Goal: Entertainment & Leisure: Consume media (video, audio)

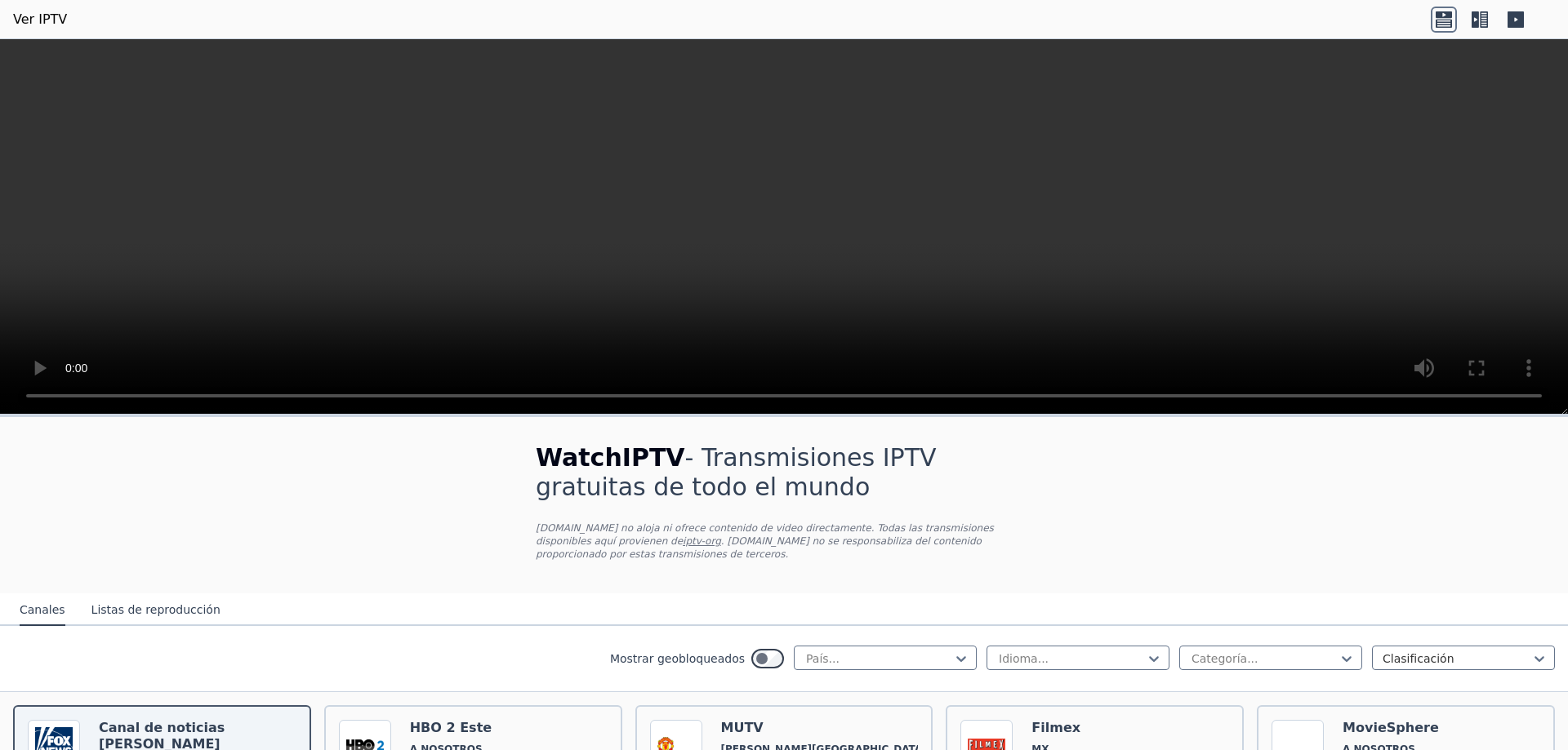
scroll to position [82, 0]
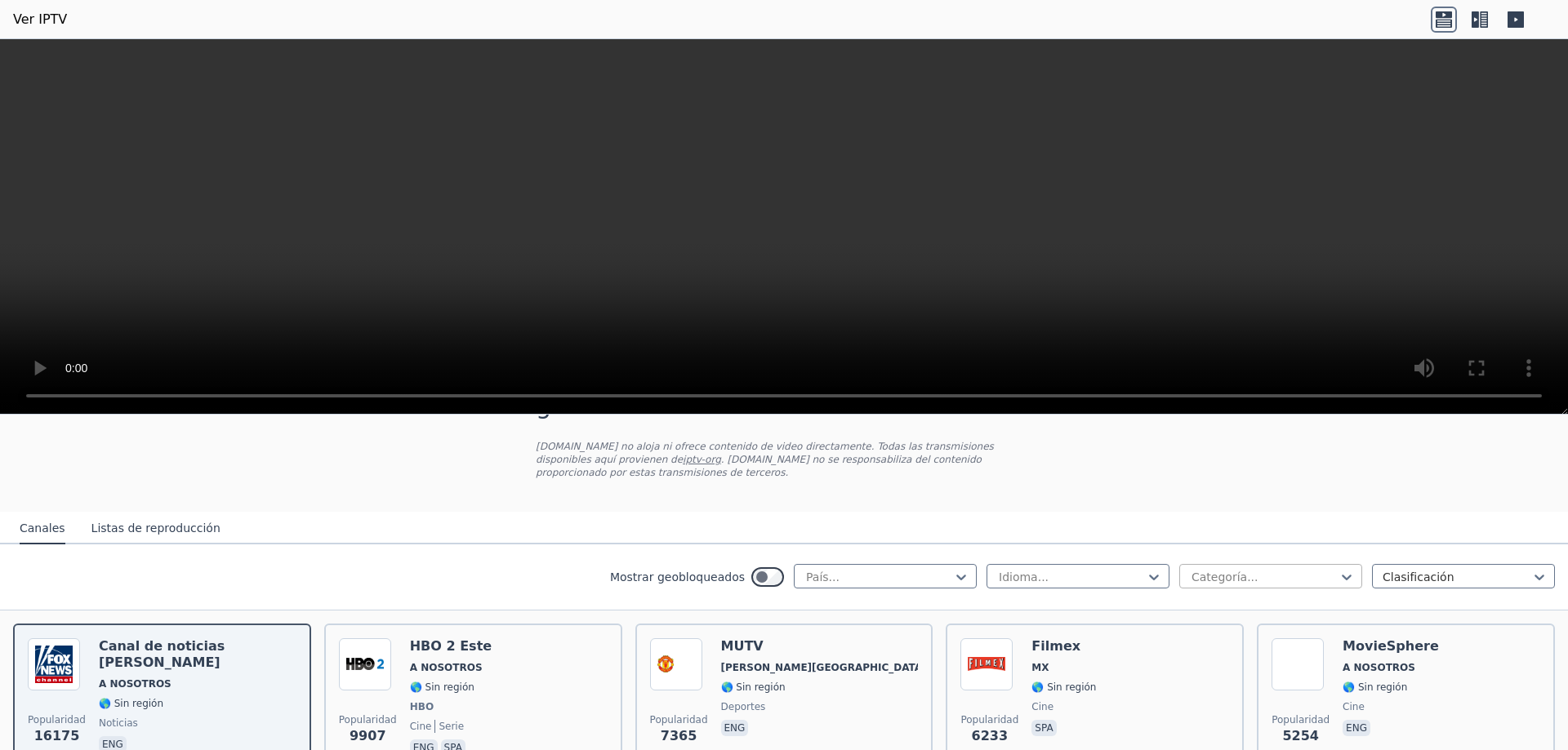
click at [1257, 569] on div at bounding box center [1264, 577] width 148 height 17
click at [1245, 673] on div "Deportes" at bounding box center [1270, 681] width 183 height 29
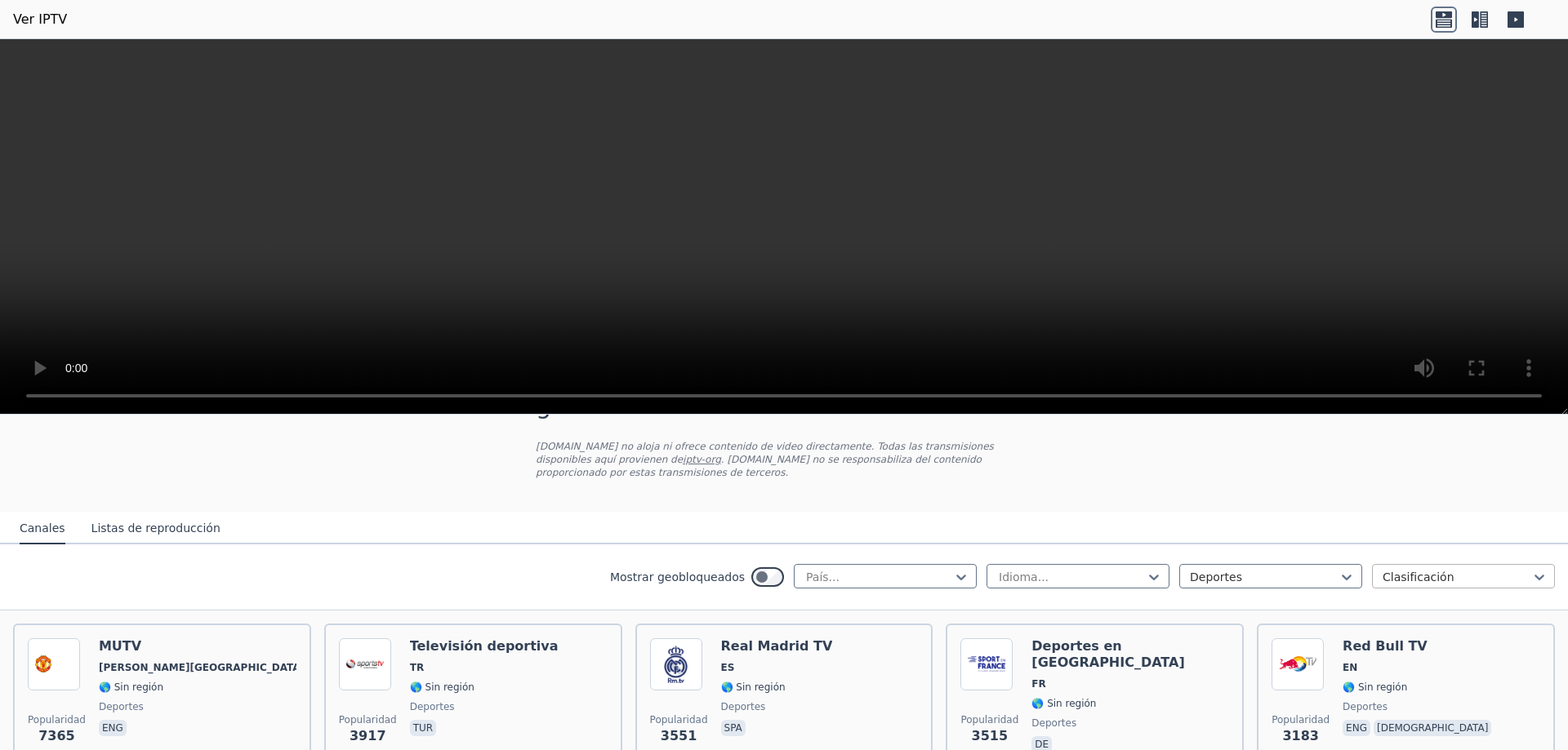
click at [1507, 569] on div at bounding box center [1456, 577] width 148 height 17
click at [1486, 569] on div at bounding box center [1456, 577] width 148 height 17
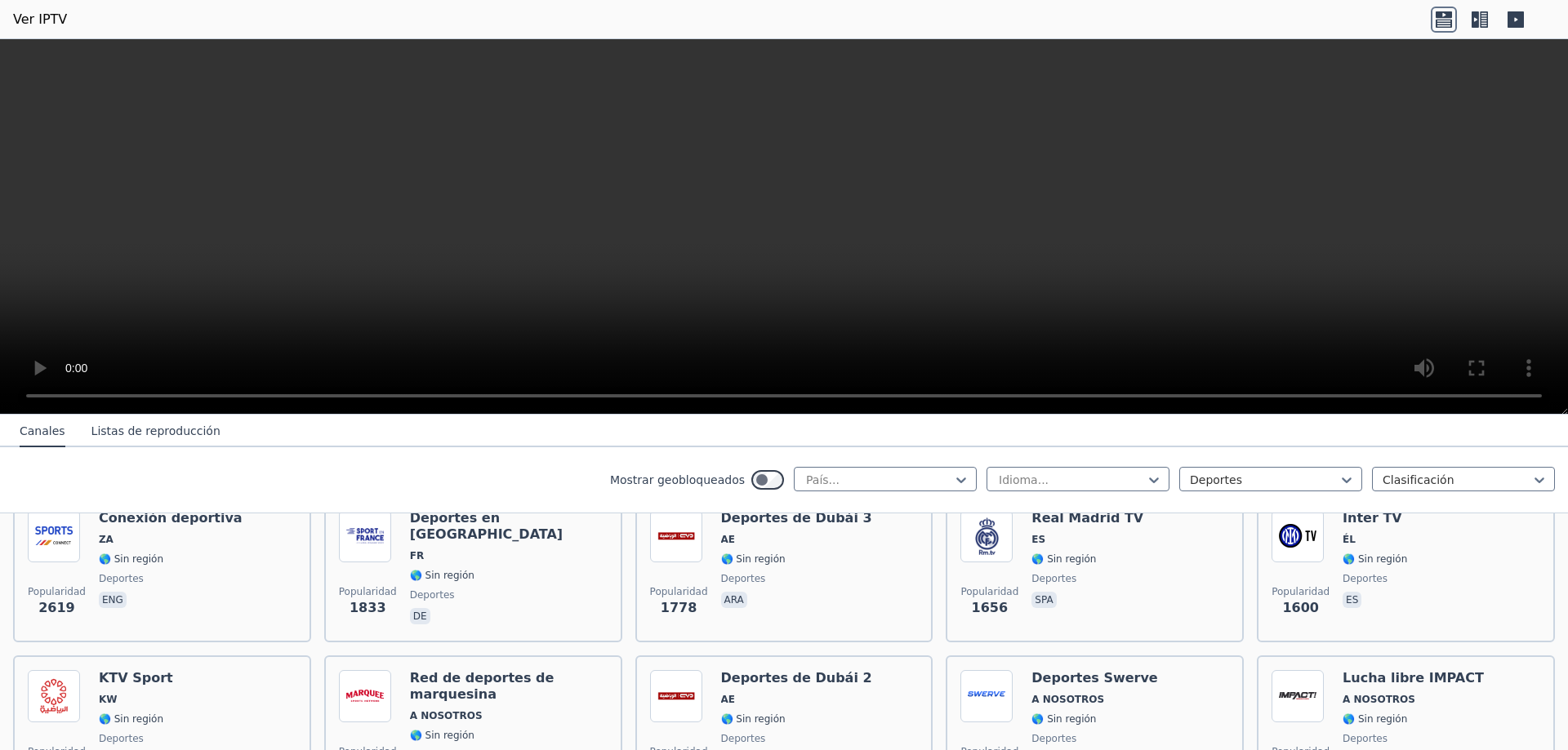
scroll to position [408, 0]
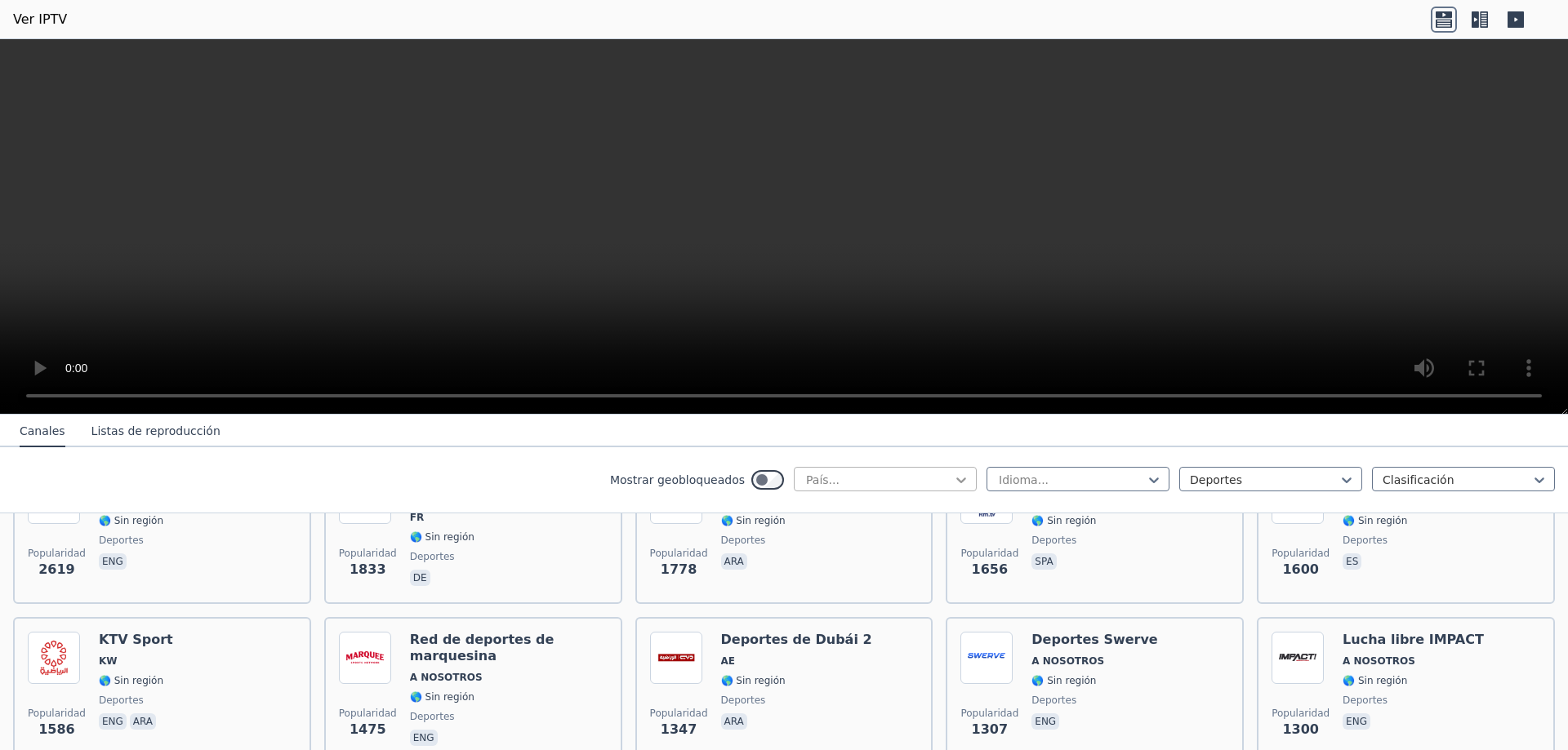
click at [953, 475] on icon at bounding box center [961, 480] width 17 height 17
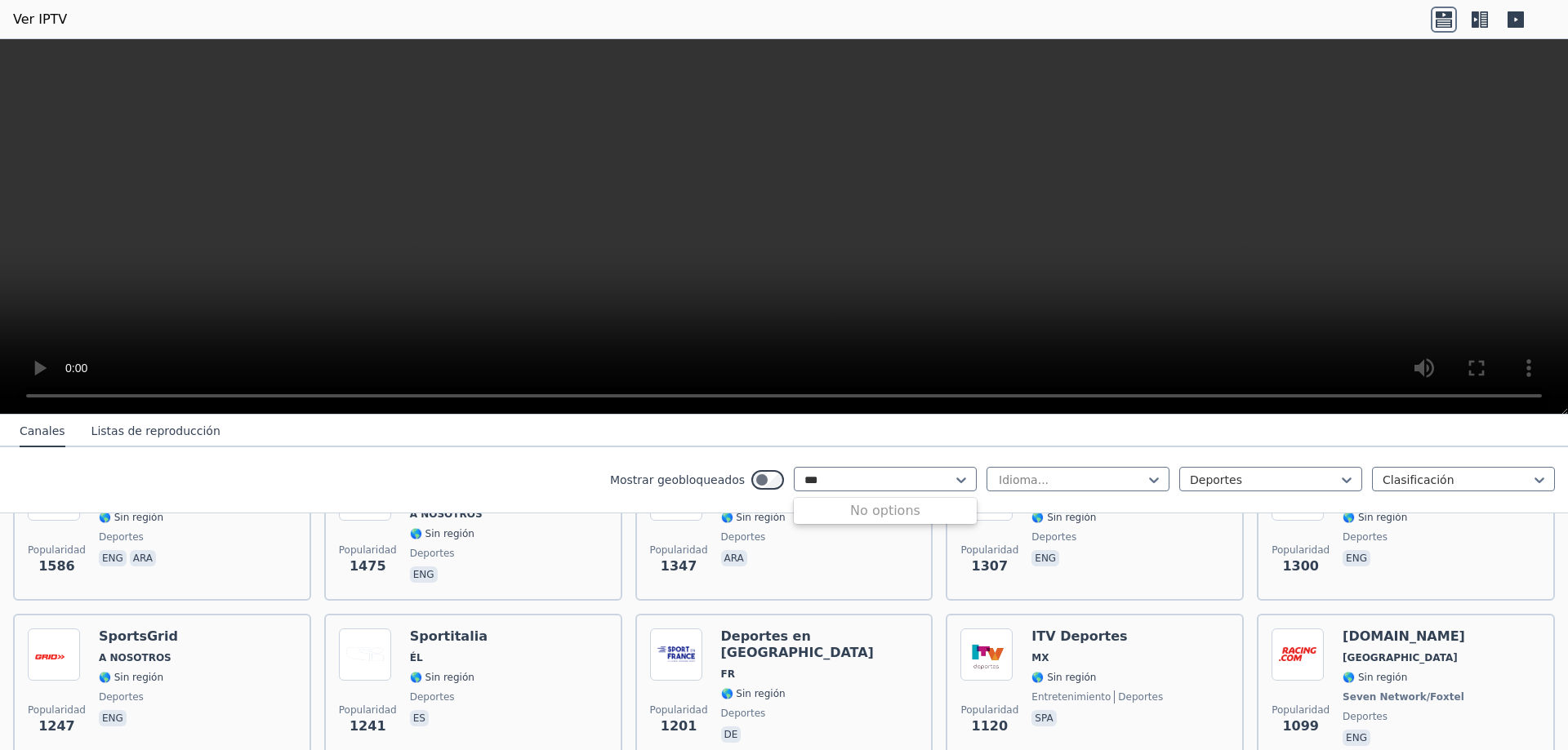
scroll to position [0, 0]
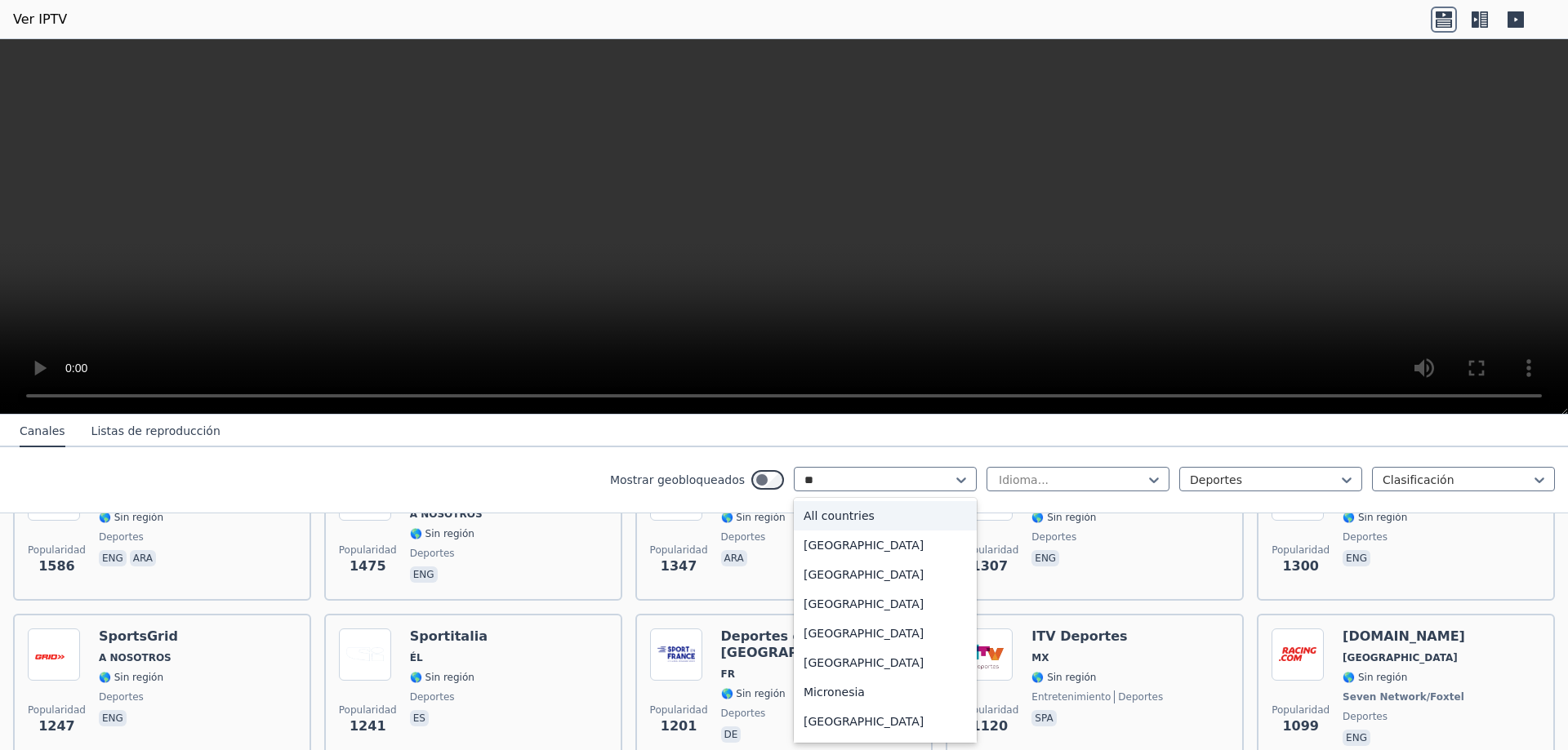
type input "*"
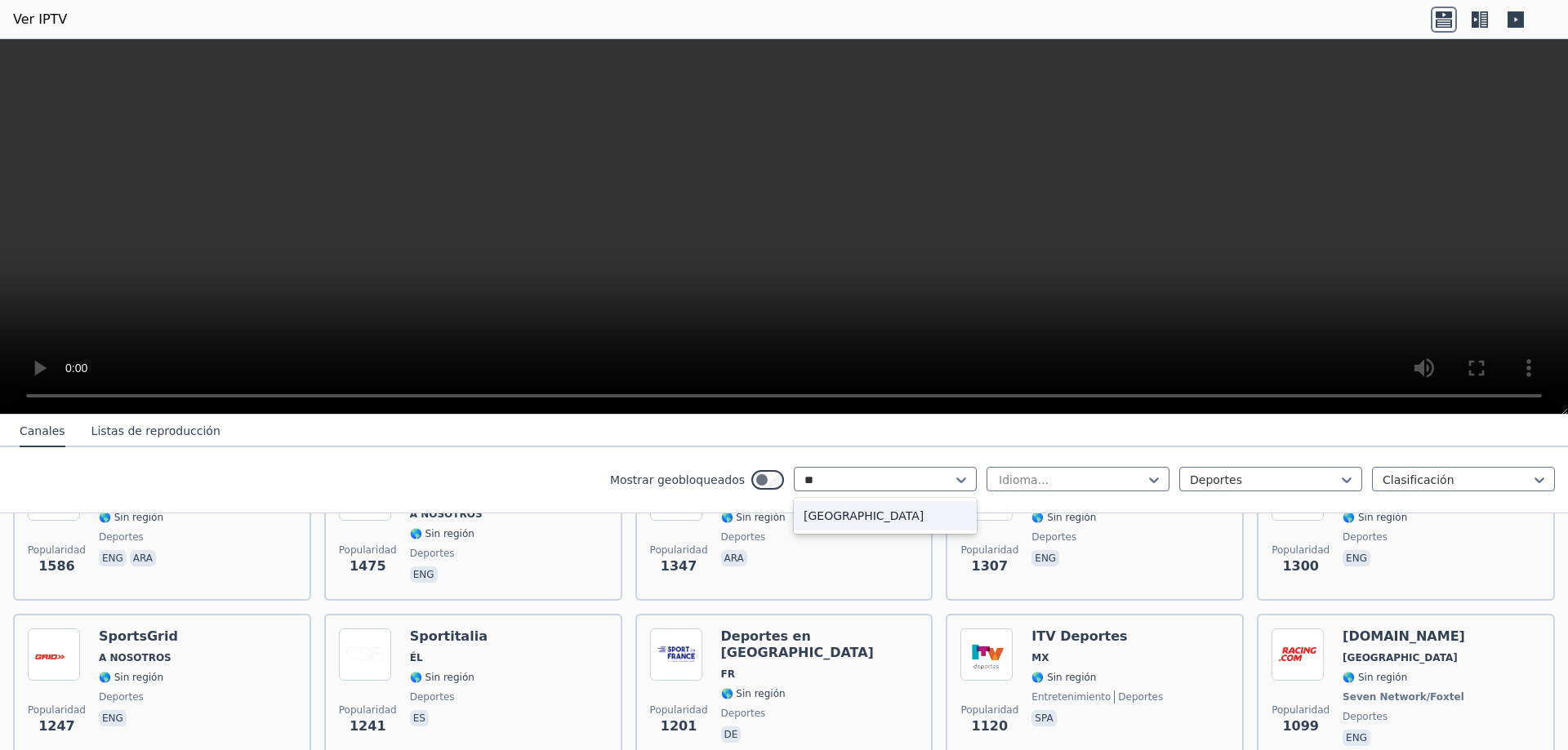
type input "***"
click at [810, 520] on font "[GEOGRAPHIC_DATA]" at bounding box center [863, 516] width 120 height 13
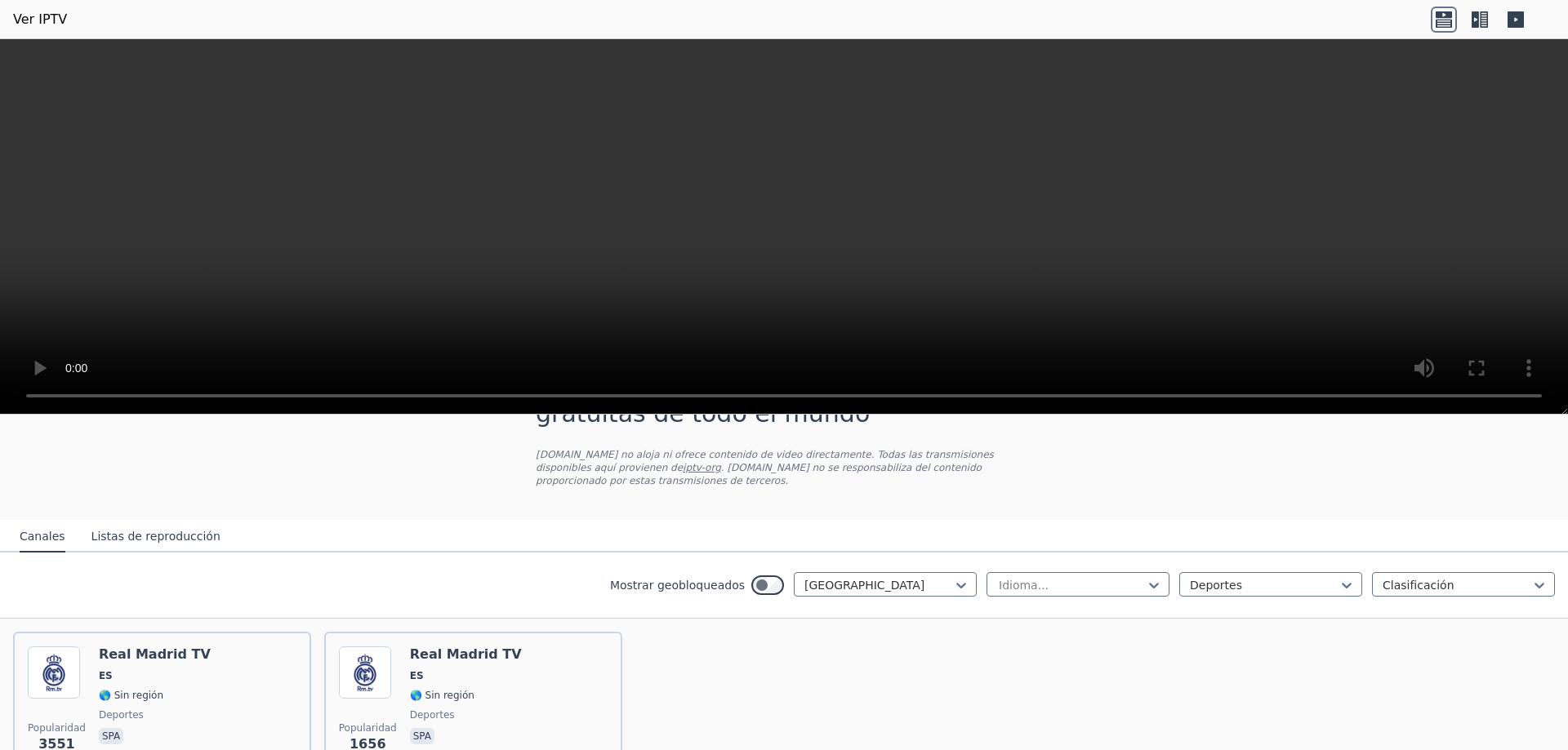
scroll to position [157, 0]
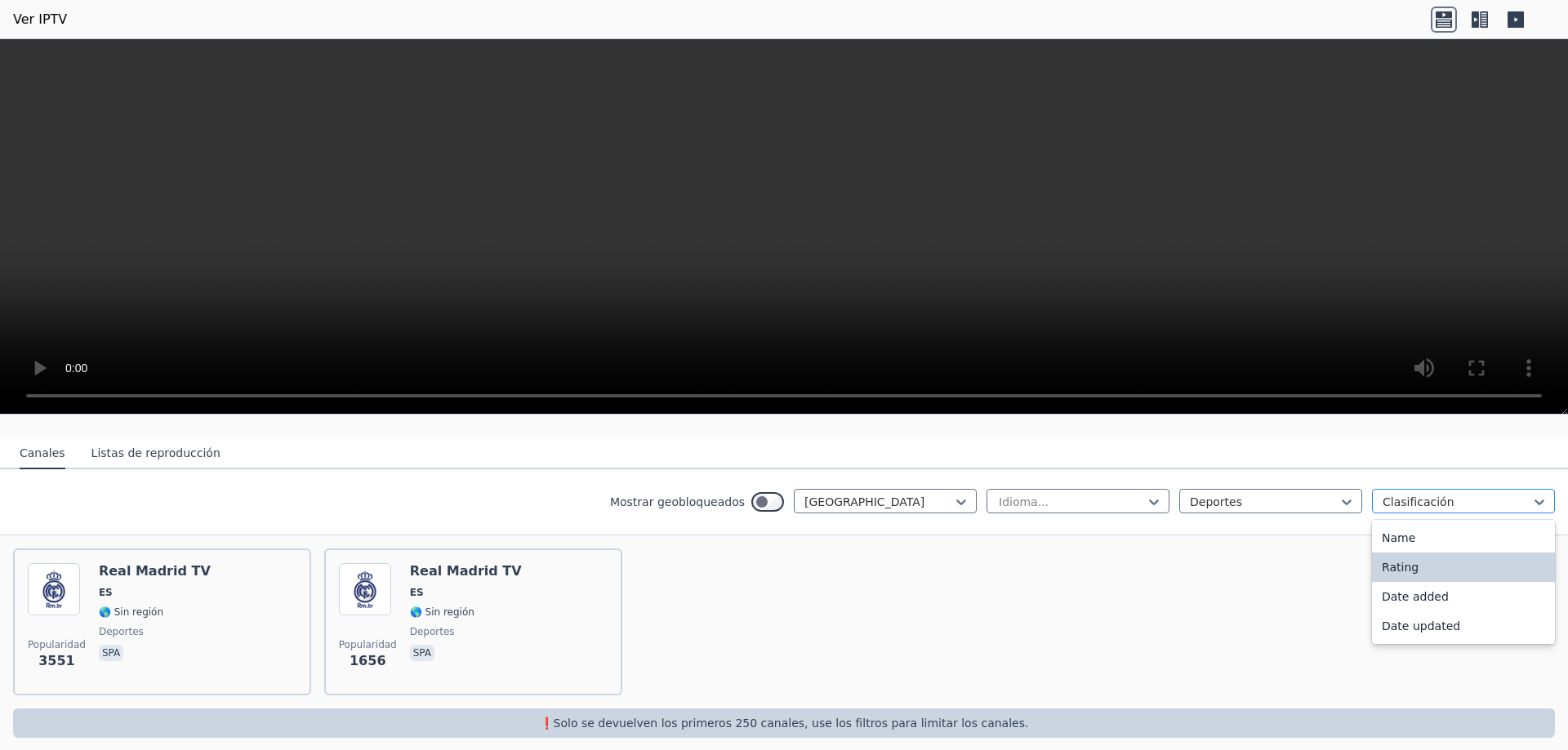
click at [1417, 494] on div at bounding box center [1456, 501] width 148 height 17
click at [953, 494] on icon at bounding box center [961, 501] width 17 height 17
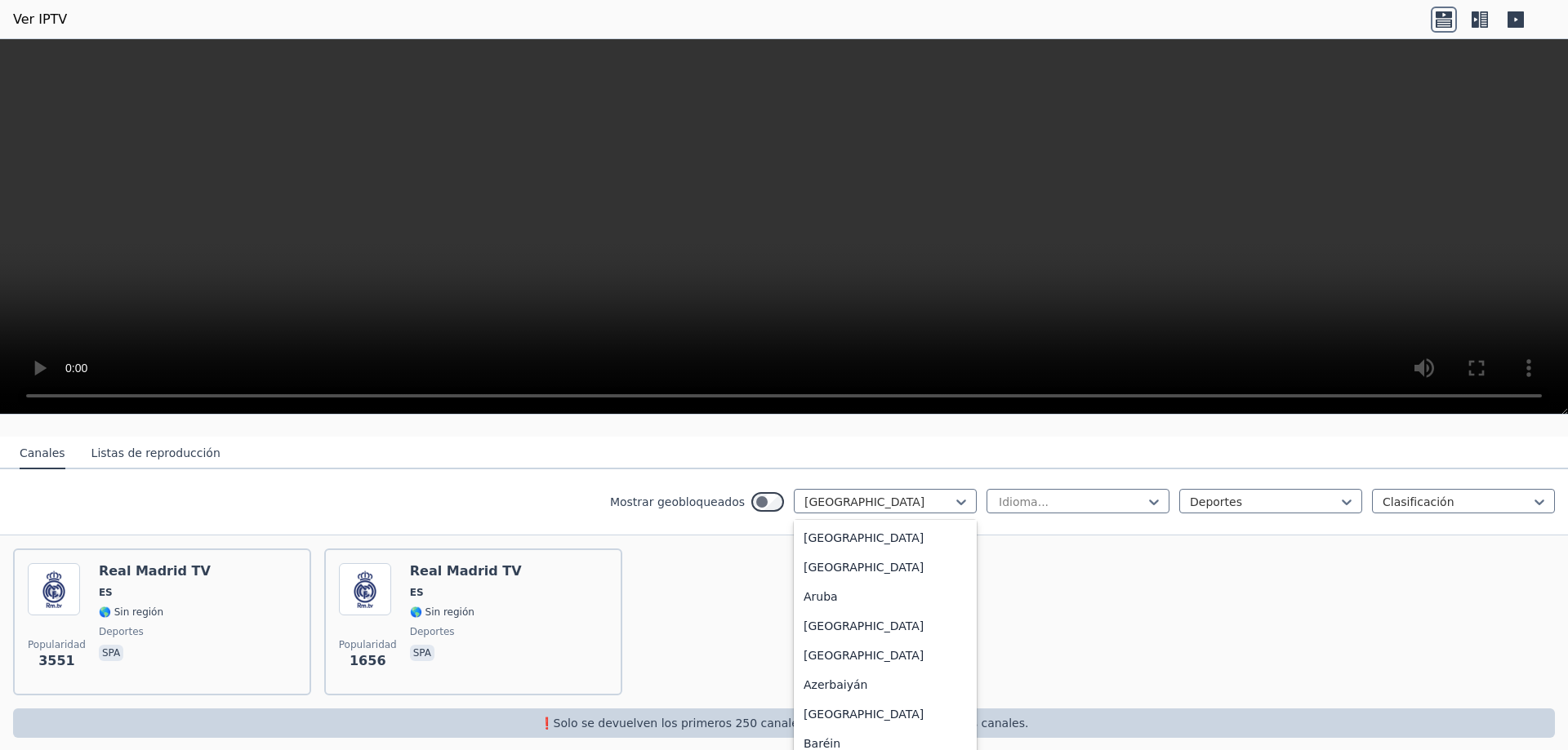
scroll to position [0, 0]
click at [891, 523] on div "Todos los países" at bounding box center [885, 537] width 183 height 29
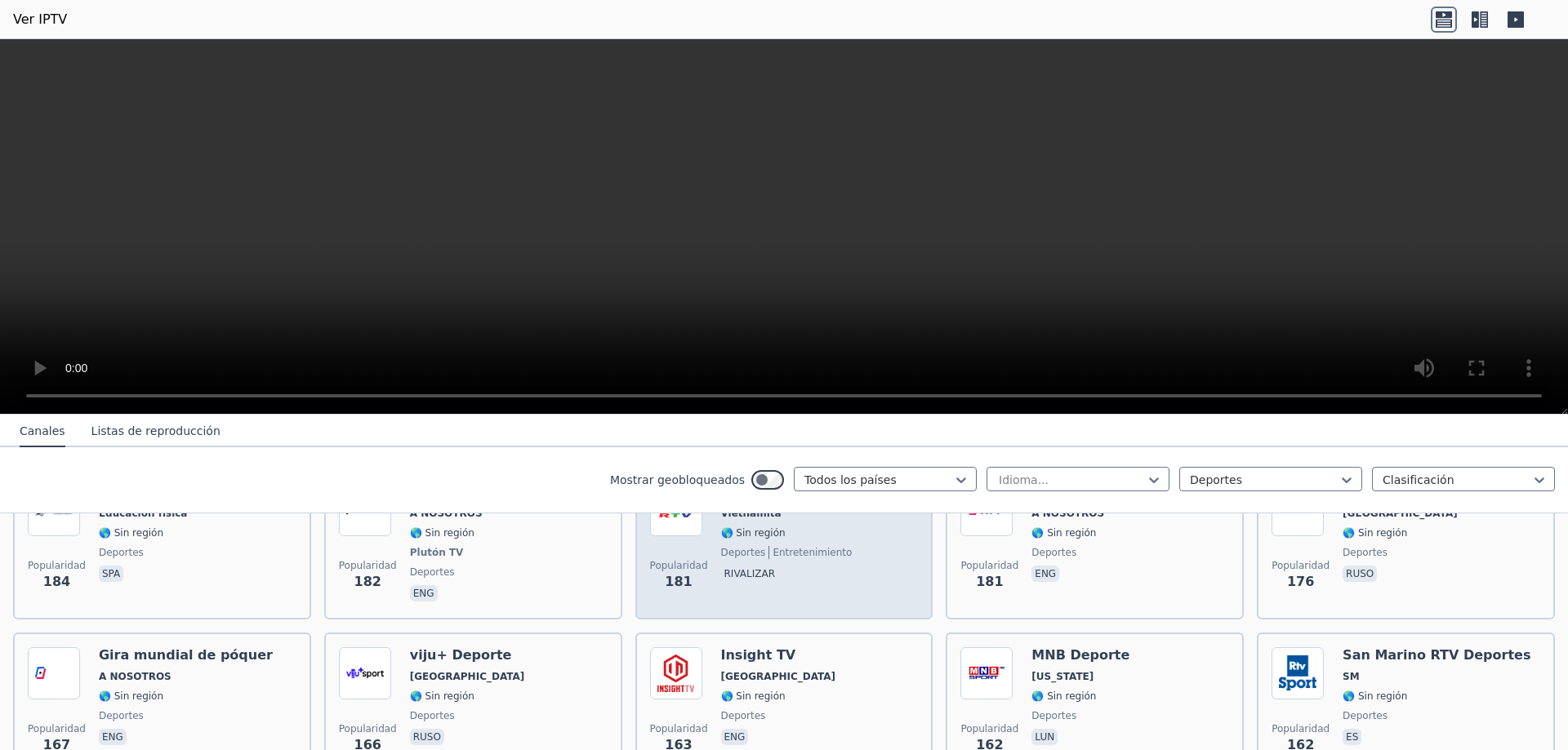
scroll to position [2525, 0]
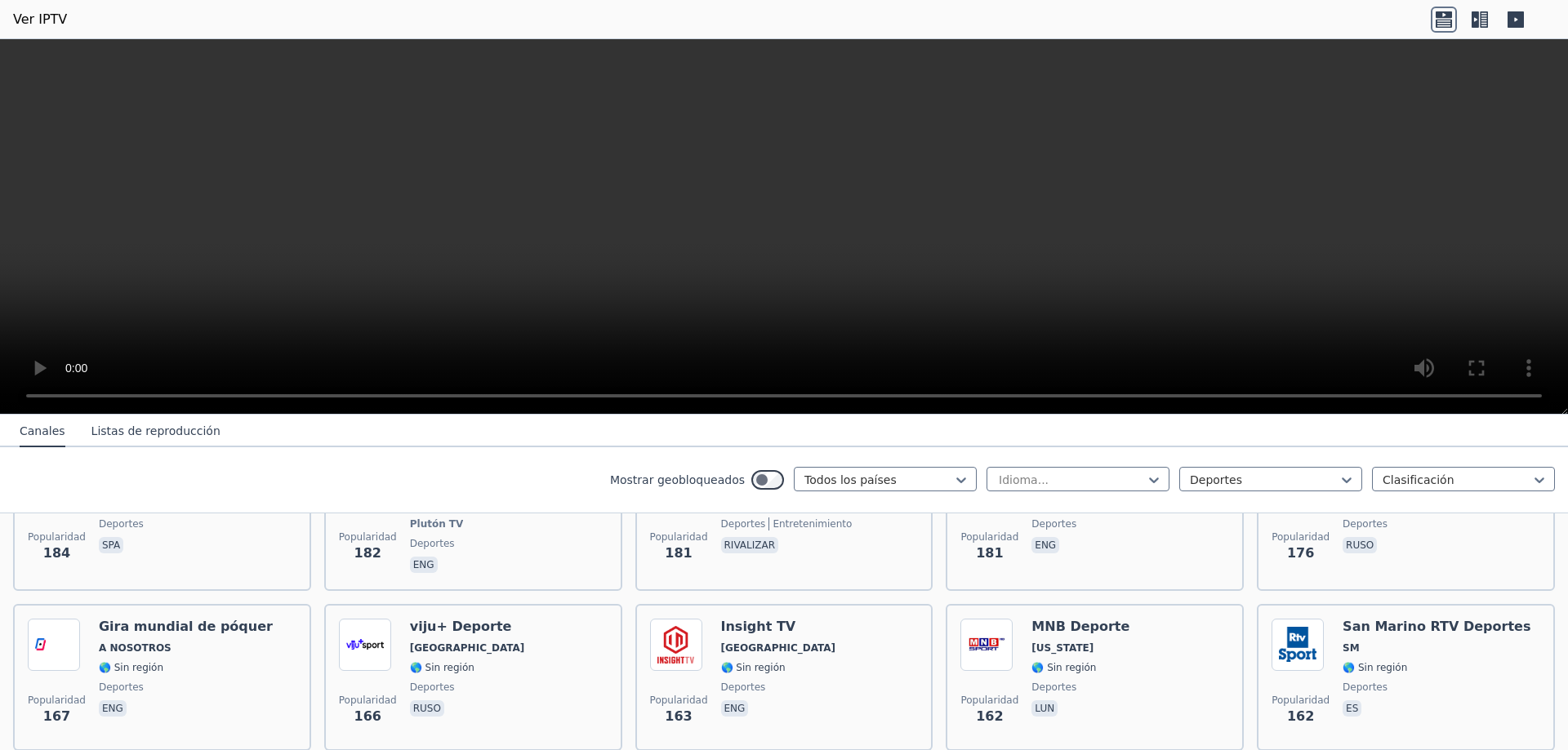
click at [141, 435] on font "Listas de reproducción" at bounding box center [155, 430] width 129 height 13
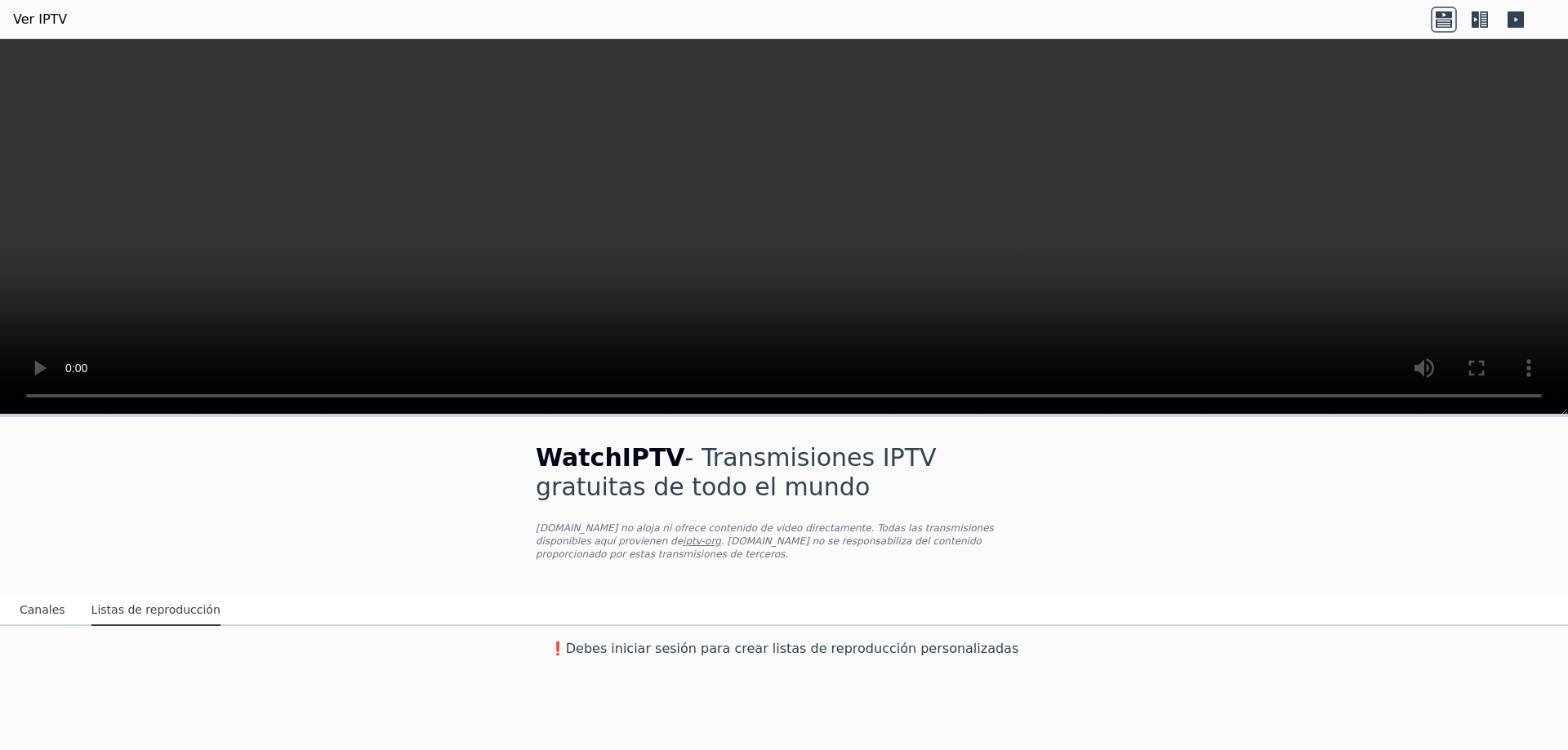
click at [42, 603] on font "Canales" at bounding box center [42, 609] width 46 height 13
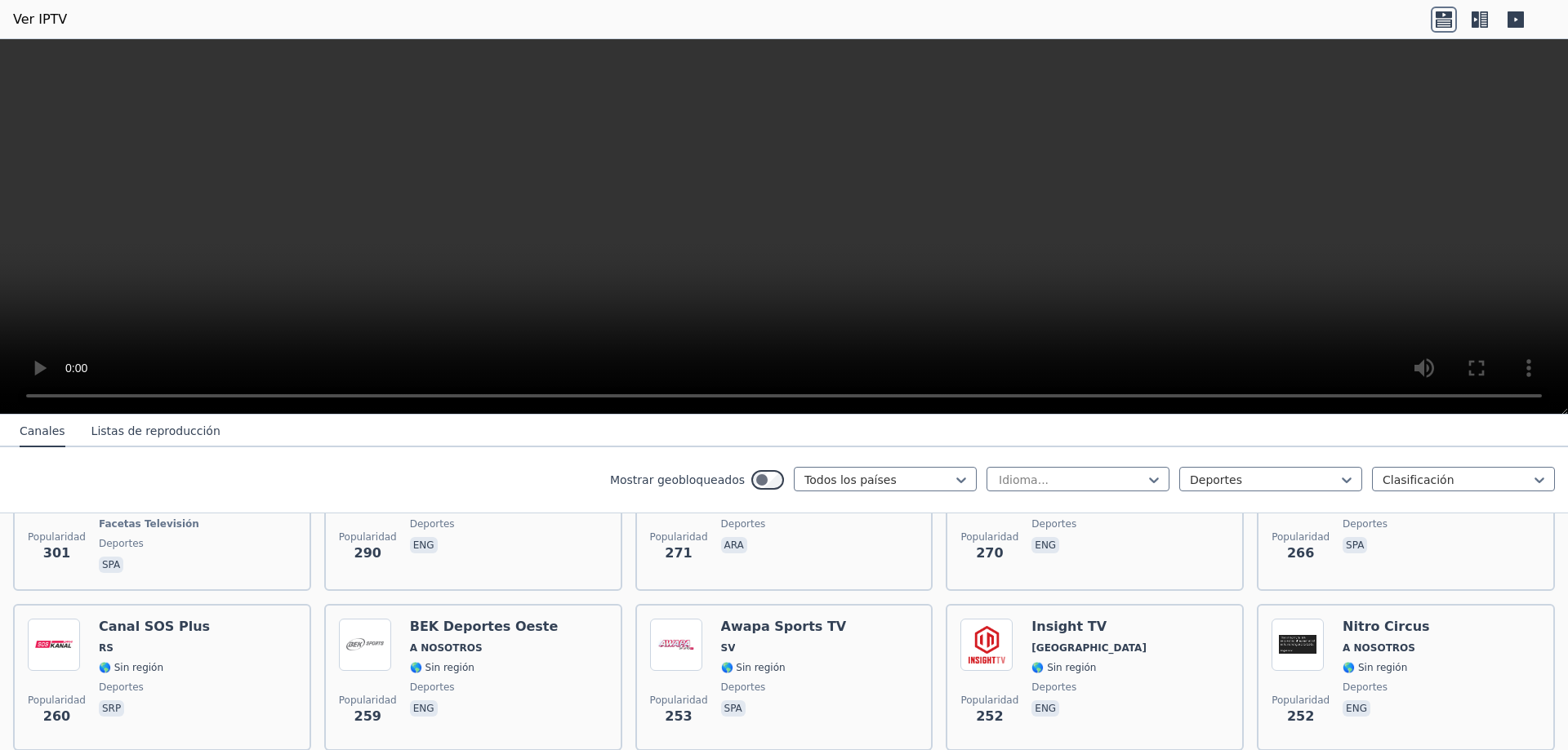
scroll to position [1633, 0]
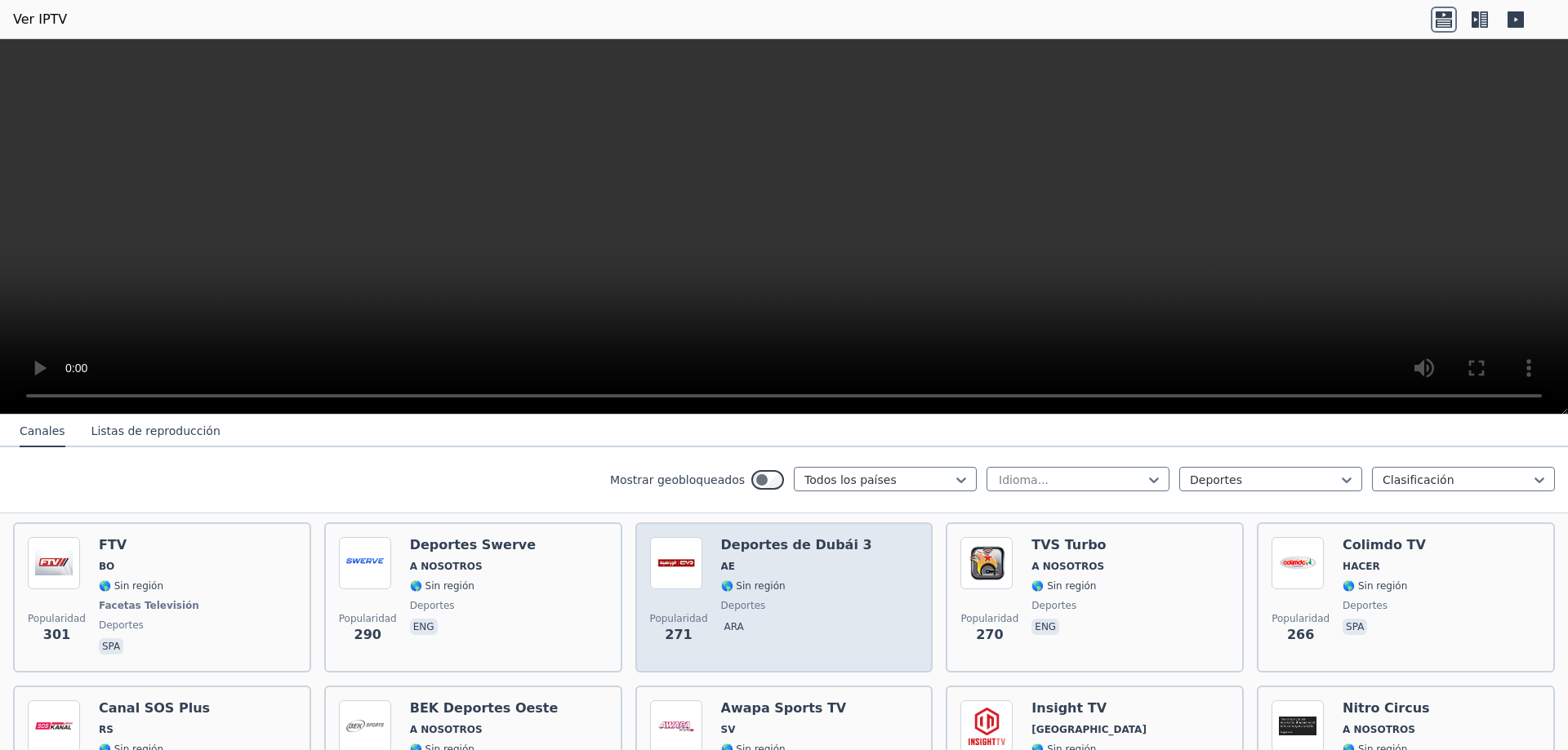
click at [761, 537] on font "Deportes de Dubái 3" at bounding box center [797, 545] width 151 height 16
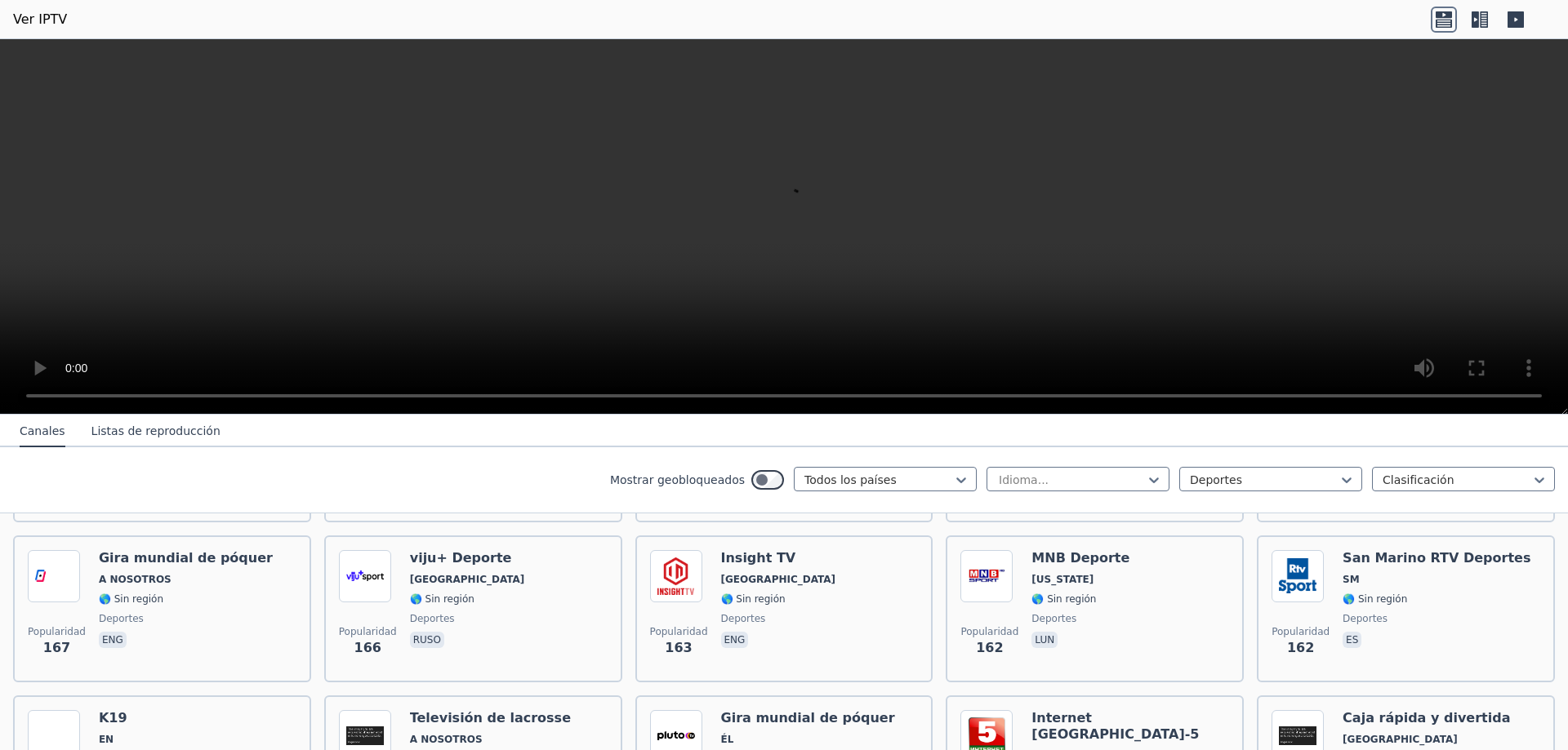
scroll to position [2531, 0]
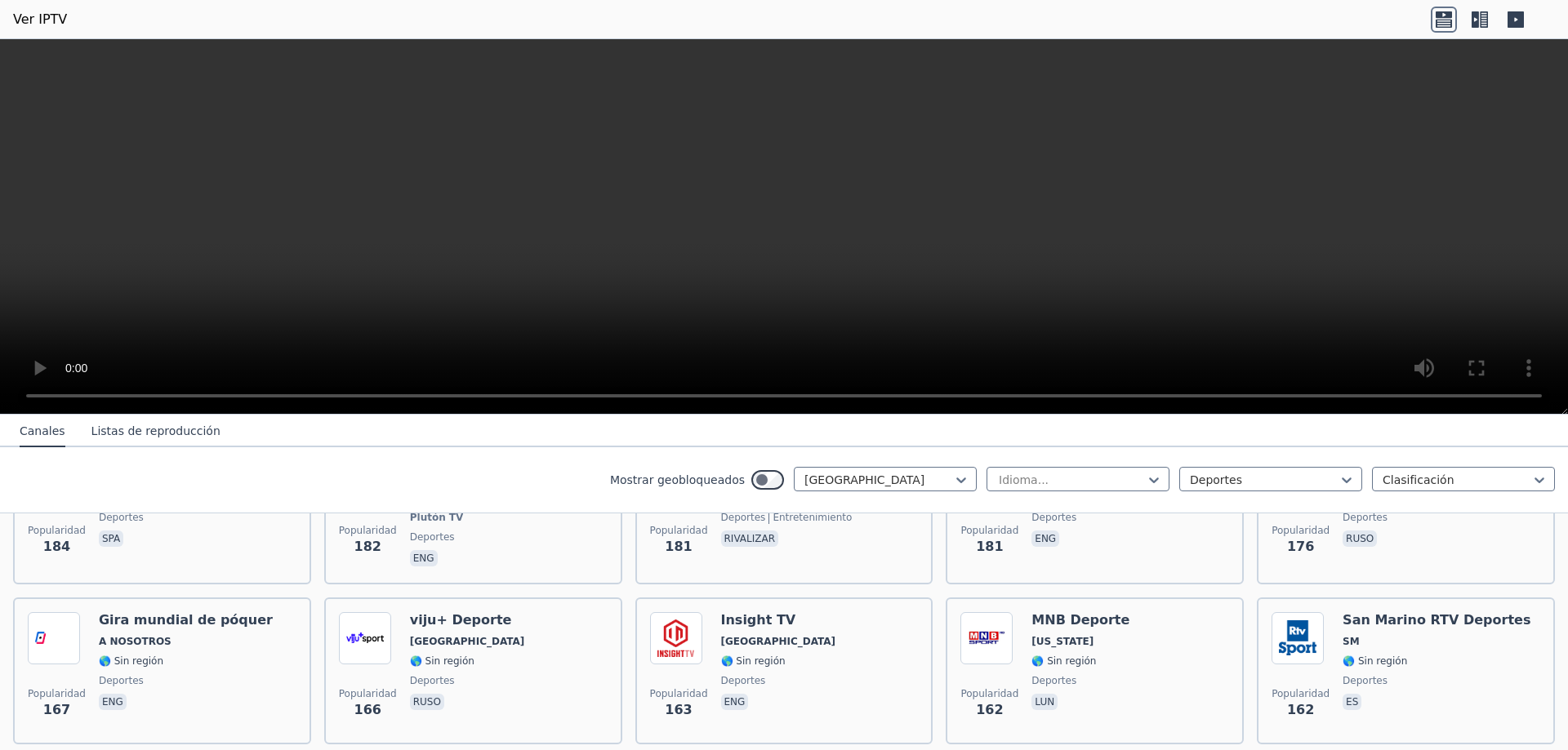
scroll to position [157, 0]
